Goal: Information Seeking & Learning: Learn about a topic

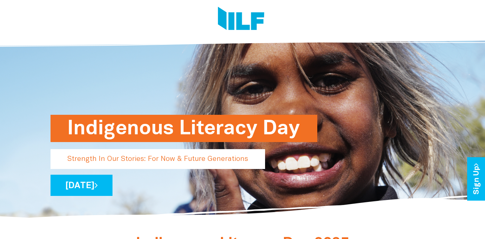
click at [453, 41] on div at bounding box center [242, 44] width 485 height 8
click at [113, 187] on link "[DATE]" at bounding box center [82, 185] width 62 height 21
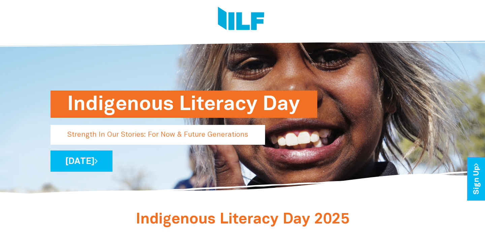
scroll to position [23, 0]
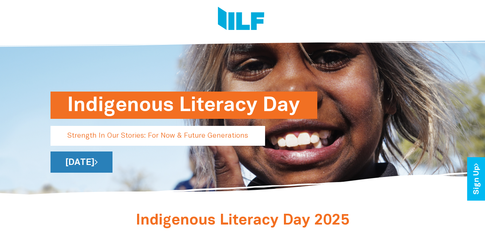
click at [98, 164] on icon at bounding box center [96, 162] width 3 height 9
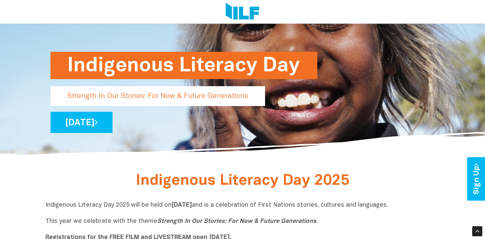
scroll to position [66, 0]
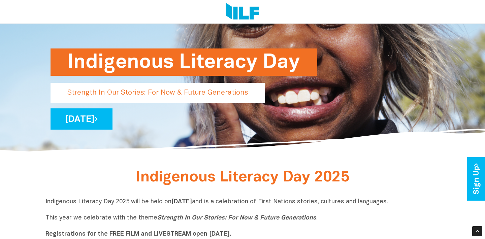
click at [113, 124] on link "[DATE]" at bounding box center [82, 119] width 62 height 21
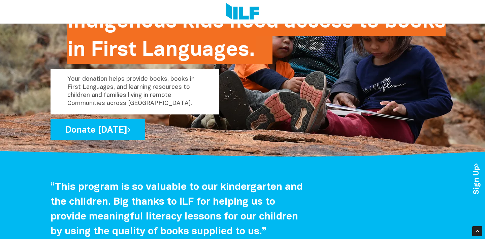
scroll to position [1121, 0]
